Goal: Check status

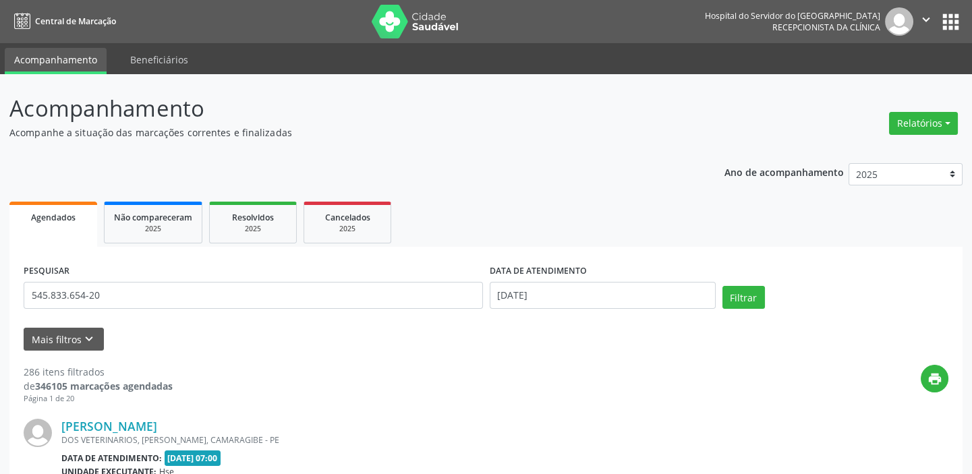
type input "545.833.654-20"
click at [538, 304] on input "[DATE]" at bounding box center [603, 295] width 226 height 27
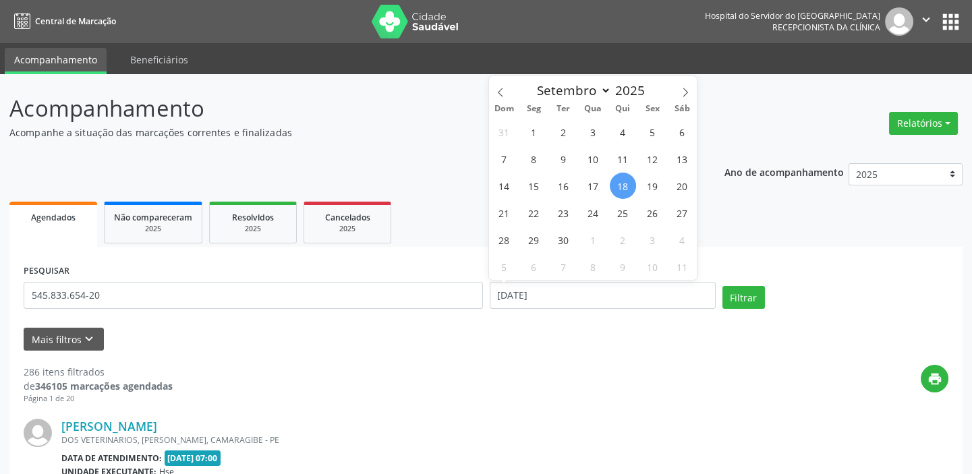
click at [629, 183] on span "18" at bounding box center [623, 186] width 26 height 26
type input "[DATE]"
click at [629, 183] on span "18" at bounding box center [623, 186] width 26 height 26
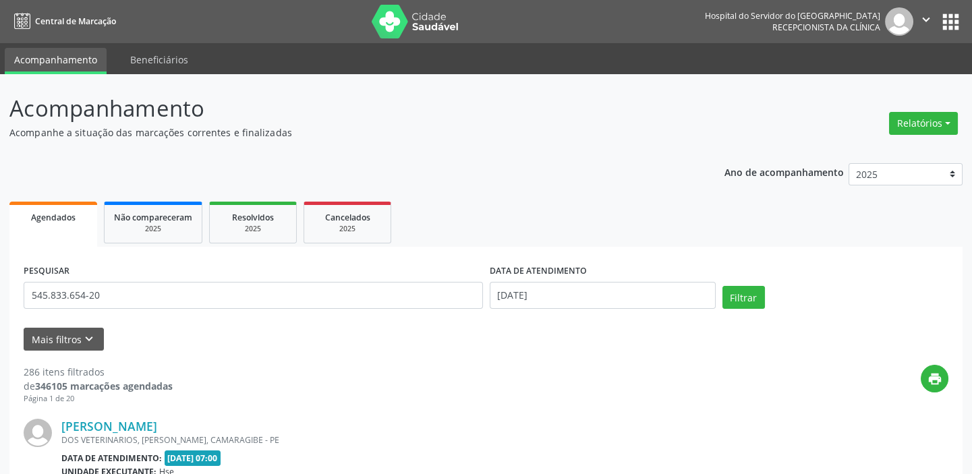
drag, startPoint x: 747, startPoint y: 295, endPoint x: 739, endPoint y: 301, distance: 9.7
click at [747, 295] on button "Filtrar" at bounding box center [743, 297] width 42 height 23
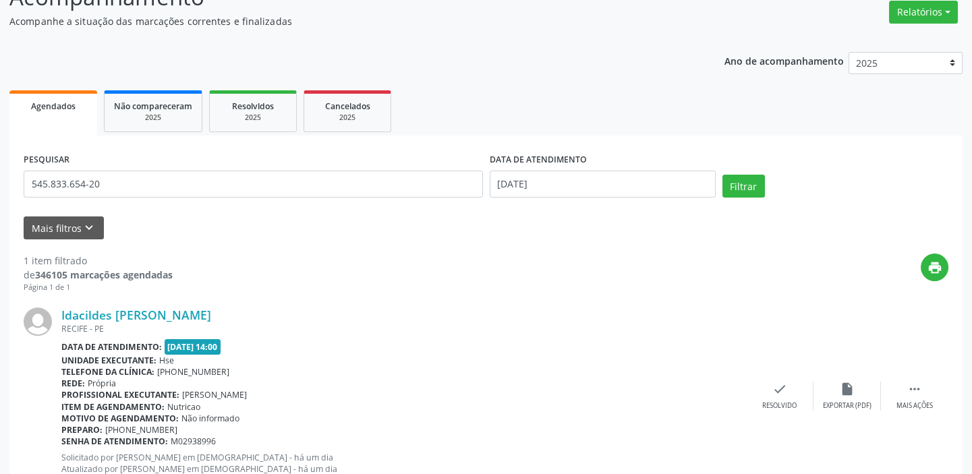
scroll to position [98, 0]
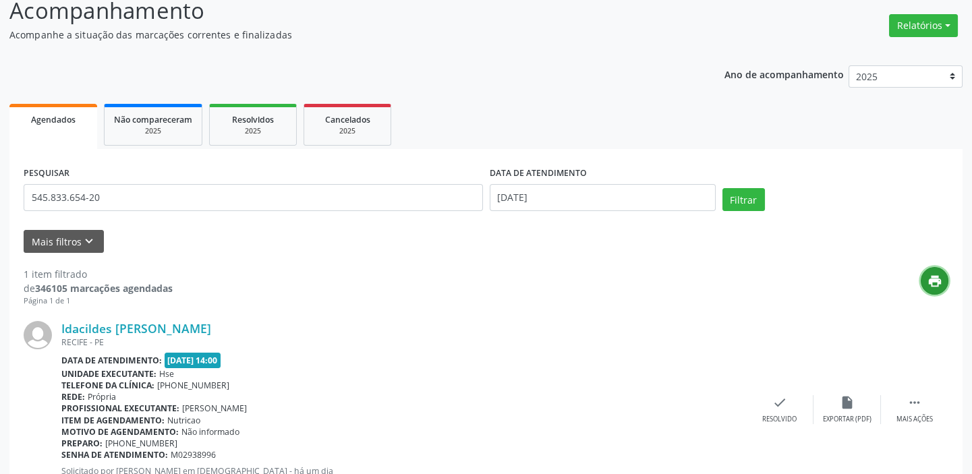
click at [930, 289] on button "print" at bounding box center [935, 281] width 28 height 28
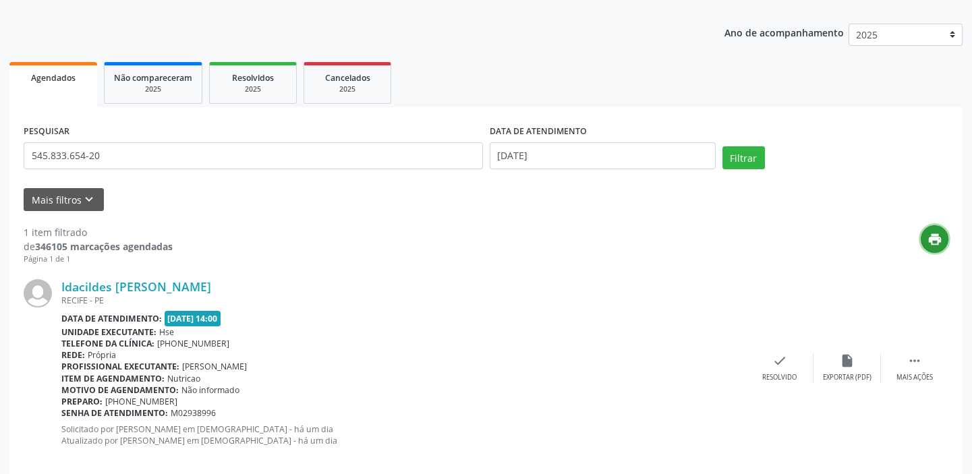
scroll to position [159, 0]
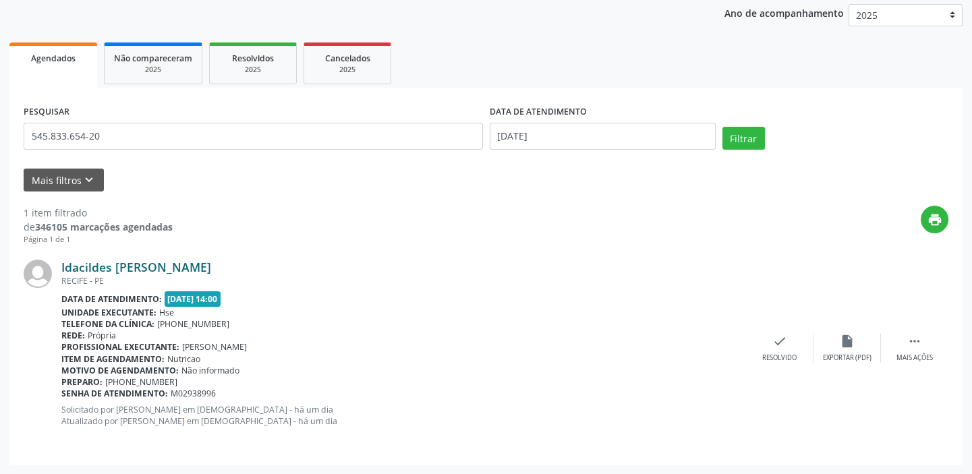
click at [115, 264] on link "Idacildes [PERSON_NAME]" at bounding box center [136, 267] width 150 height 15
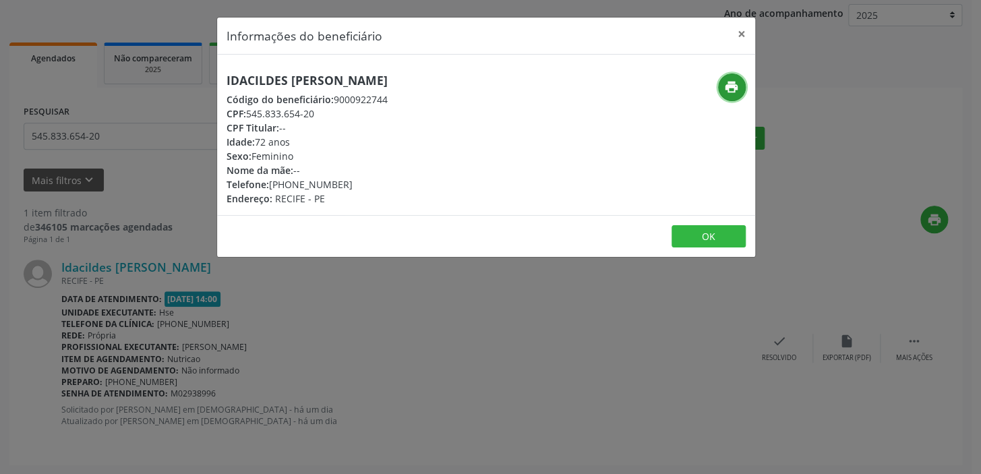
drag, startPoint x: 727, startPoint y: 84, endPoint x: 728, endPoint y: 74, distance: 10.2
click at [728, 74] on button "print" at bounding box center [732, 88] width 28 height 28
click at [743, 35] on button "×" at bounding box center [741, 34] width 27 height 33
